Goal: Information Seeking & Learning: Learn about a topic

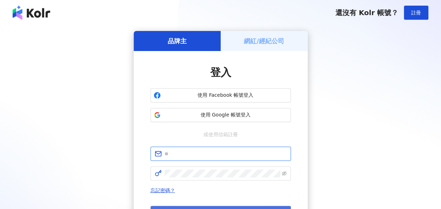
type input "**********"
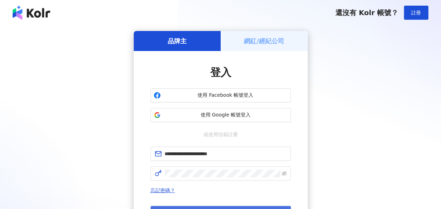
click at [172, 206] on button "登入" at bounding box center [221, 212] width 140 height 14
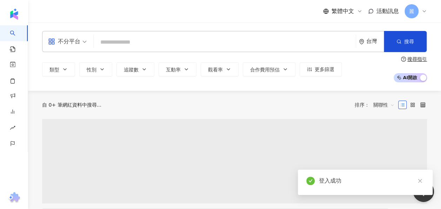
click at [136, 39] on input "search" at bounding box center [225, 41] width 257 height 13
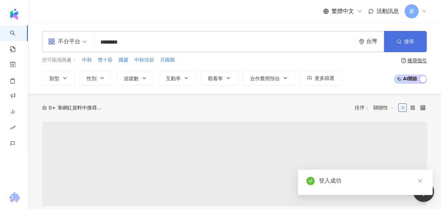
type input "********"
click at [417, 42] on button "搜尋" at bounding box center [405, 41] width 43 height 21
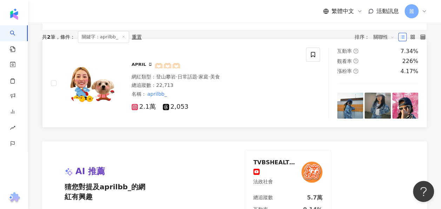
scroll to position [211, 0]
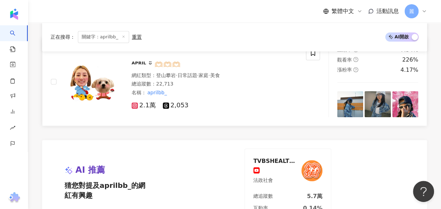
click at [134, 60] on span "ᴬᴾᴿᴵᴸ ᵕ̈ 🫶🏻🫶🏻🫶🏻" at bounding box center [156, 64] width 49 height 8
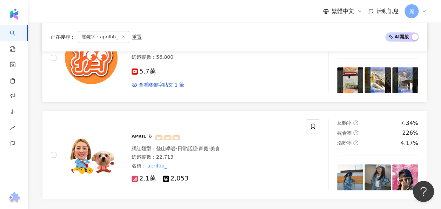
scroll to position [140, 0]
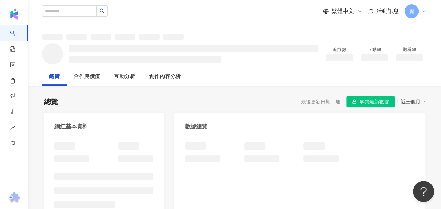
scroll to position [140, 0]
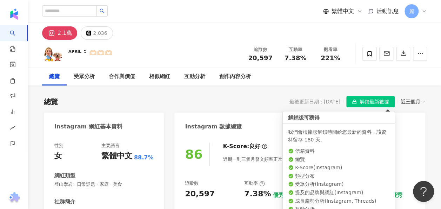
click at [373, 103] on span "解鎖最新數據" at bounding box center [374, 101] width 29 height 11
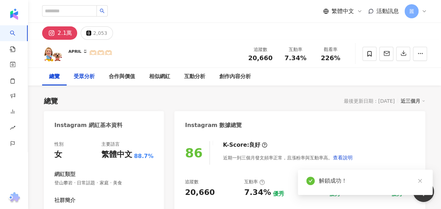
click at [81, 74] on div "受眾分析" at bounding box center [84, 76] width 21 height 8
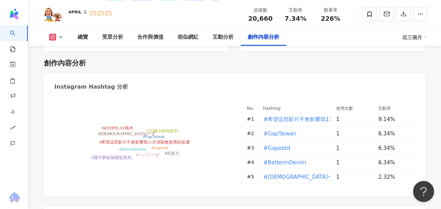
scroll to position [1997, 0]
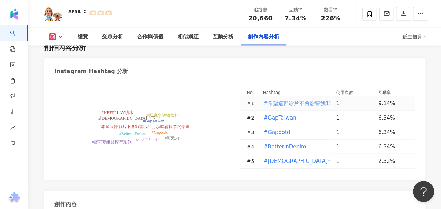
click at [291, 107] on span "#希望這部影片不會影響我11月演唱會搶票的命運" at bounding box center [322, 103] width 117 height 8
type input "**********"
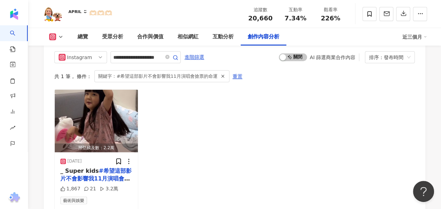
scroll to position [2182, 0]
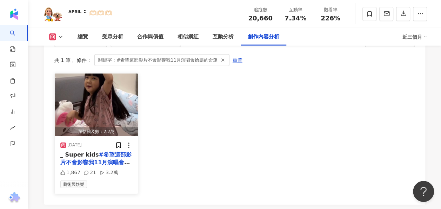
click at [107, 122] on img "button" at bounding box center [96, 104] width 83 height 63
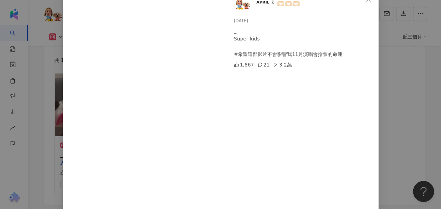
scroll to position [35, 0]
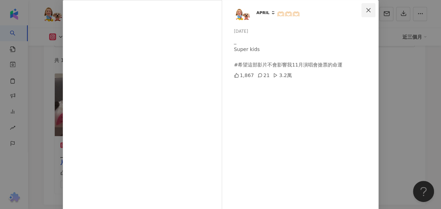
click at [367, 10] on icon "close" at bounding box center [369, 10] width 4 height 4
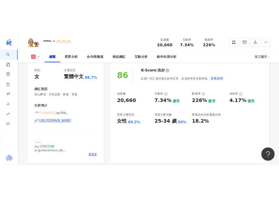
scroll to position [0, 0]
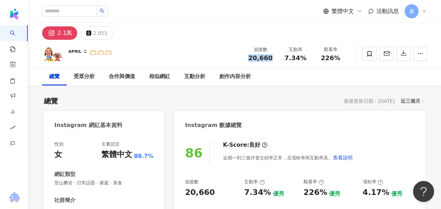
drag, startPoint x: 247, startPoint y: 57, endPoint x: 273, endPoint y: 60, distance: 26.2
click at [273, 60] on div "追蹤數 20,660" at bounding box center [260, 53] width 35 height 15
copy span "20,660"
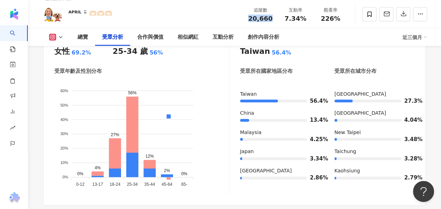
scroll to position [667, 0]
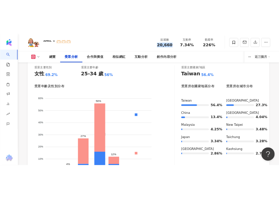
scroll to position [638, 0]
